Goal: Task Accomplishment & Management: Manage account settings

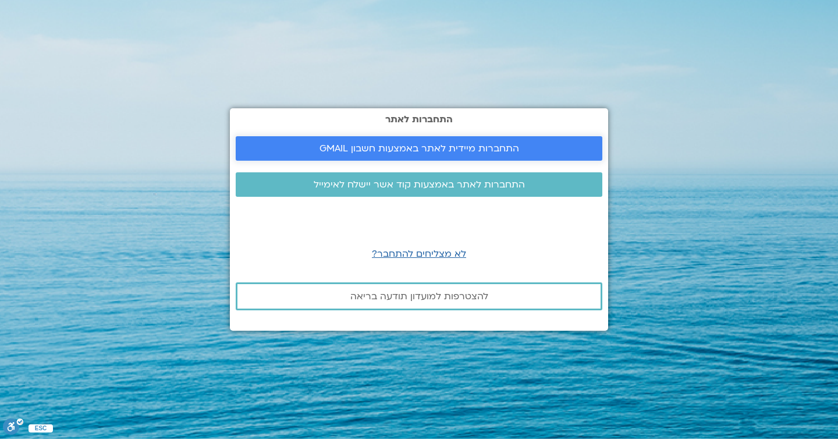
click at [502, 148] on span "התחברות מיידית לאתר באמצעות חשבון GMAIL" at bounding box center [419, 148] width 200 height 10
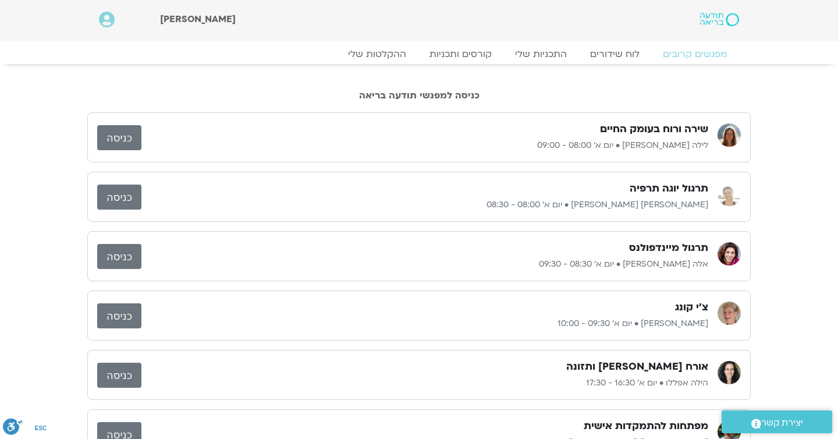
click at [123, 131] on link "כניסה" at bounding box center [119, 137] width 44 height 25
click at [126, 131] on link "כניסה" at bounding box center [119, 137] width 44 height 25
